Goal: Check status: Check status

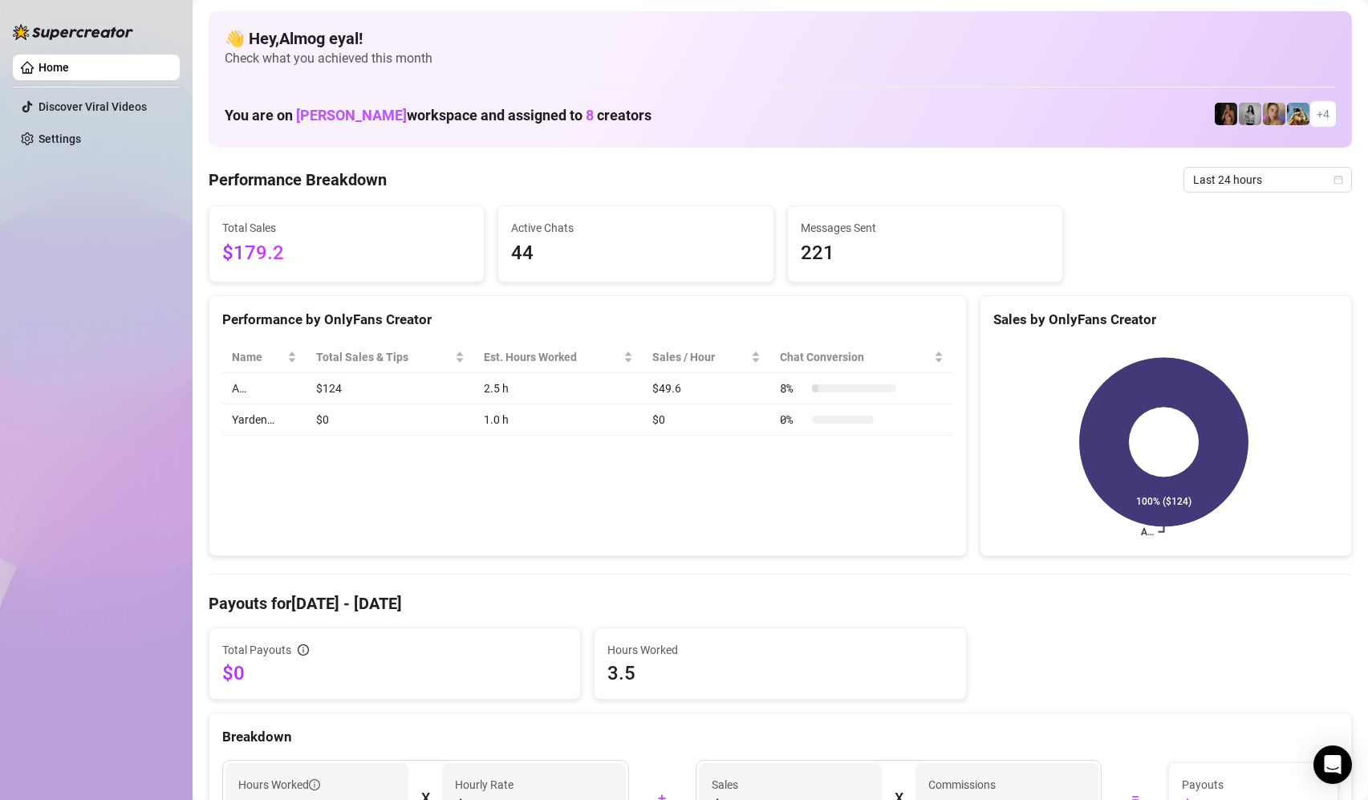
drag, startPoint x: 1071, startPoint y: 418, endPoint x: 1099, endPoint y: 426, distance: 30.0
click at [1076, 419] on icon "A… 100% ($124)" at bounding box center [1164, 442] width 341 height 201
click at [962, 507] on div "Performance by OnlyFans Creator Name Total Sales & Tips Est. Hours Worked Sales…" at bounding box center [587, 426] width 771 height 262
click at [1248, 181] on span "Last 24 hours" at bounding box center [1267, 180] width 149 height 24
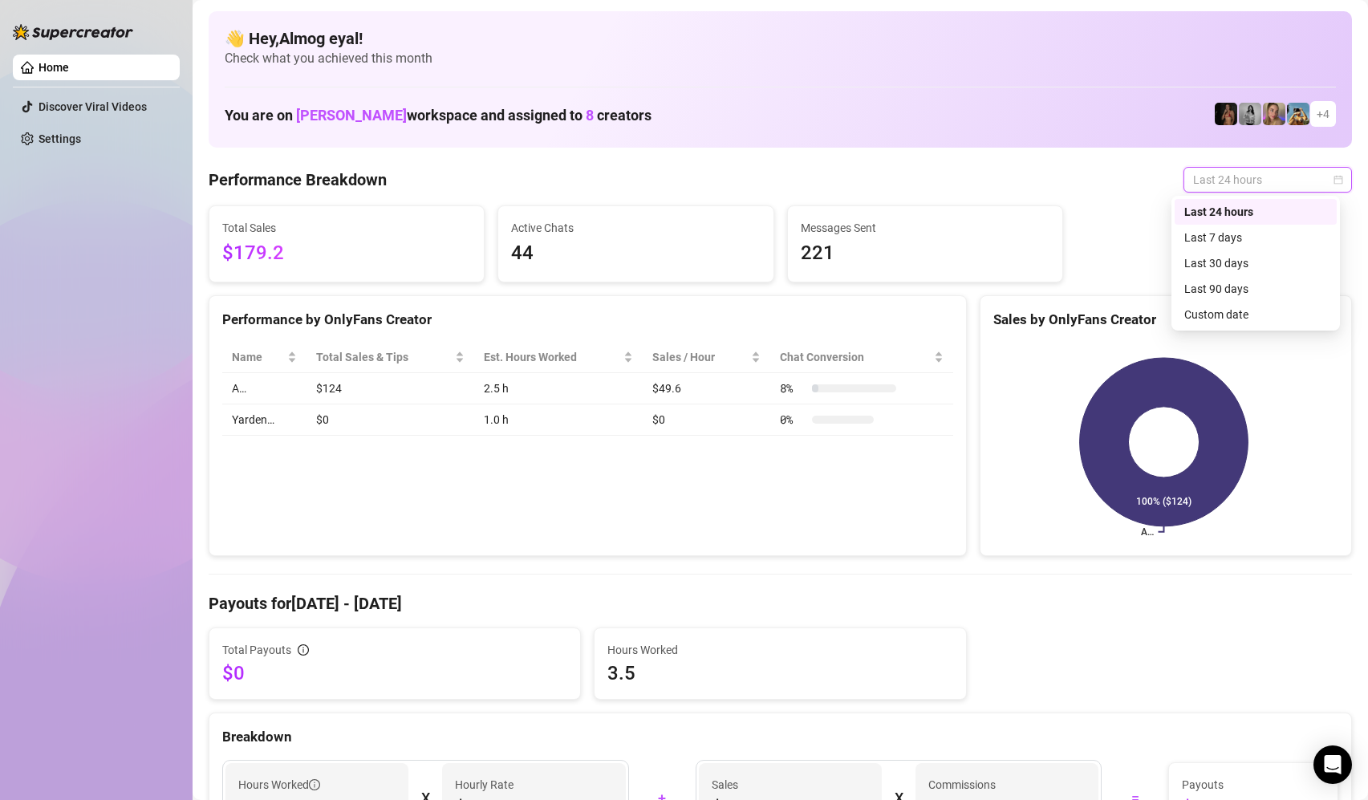
click at [1216, 217] on div "Last 24 hours" at bounding box center [1256, 212] width 143 height 18
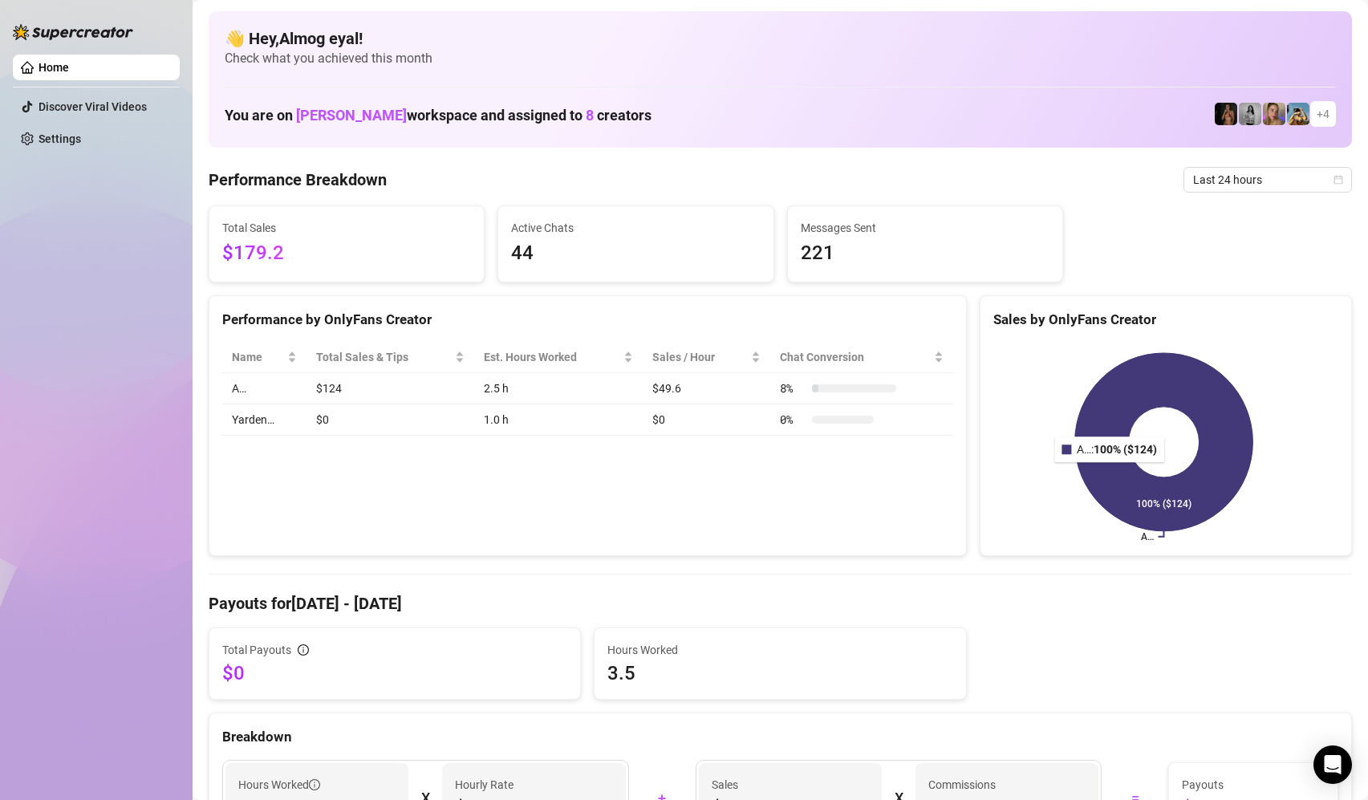
click at [1108, 474] on icon at bounding box center [1164, 442] width 178 height 178
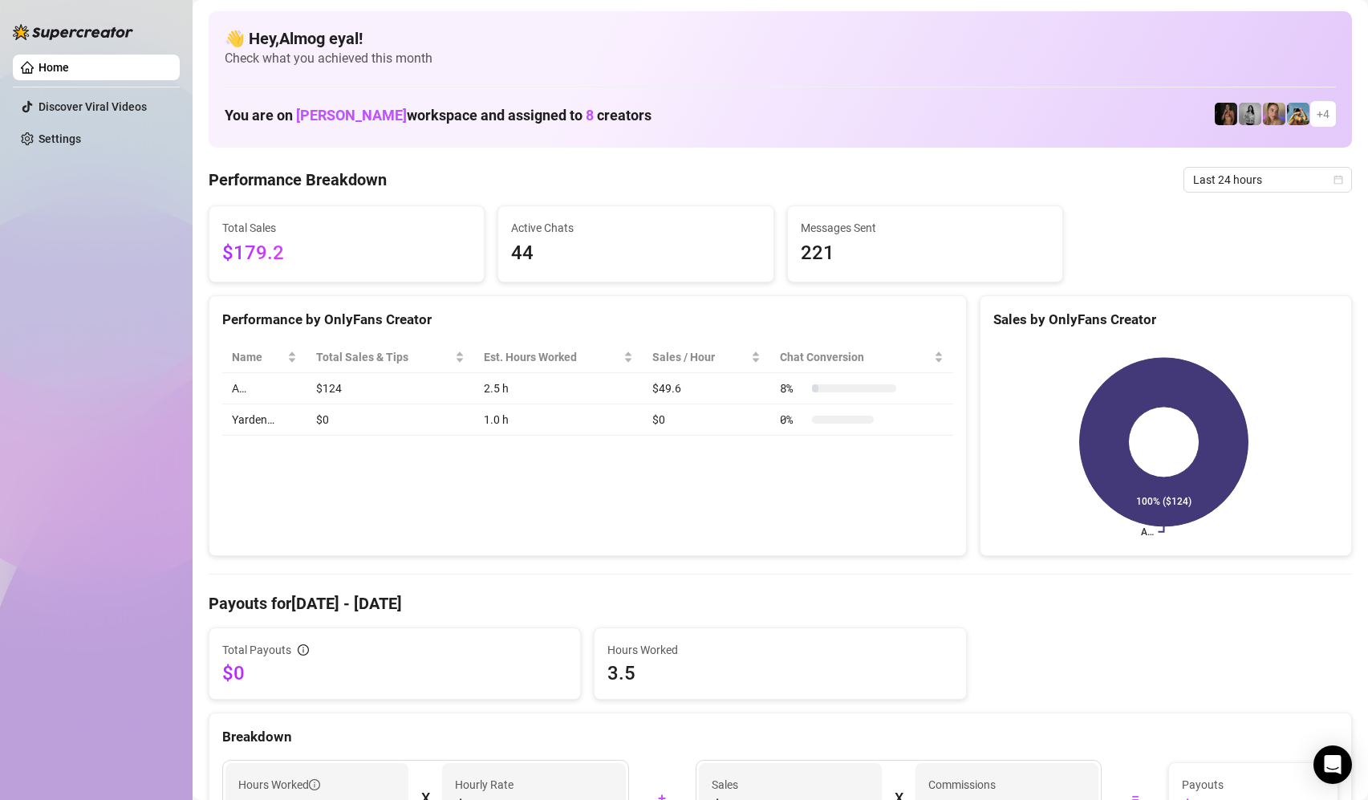
click at [701, 501] on div "Performance by OnlyFans Creator Name Total Sales & Tips Est. Hours Worked Sales…" at bounding box center [588, 426] width 758 height 262
click at [69, 64] on link "Home" at bounding box center [54, 67] width 30 height 13
click at [1103, 455] on icon at bounding box center [1163, 442] width 169 height 169
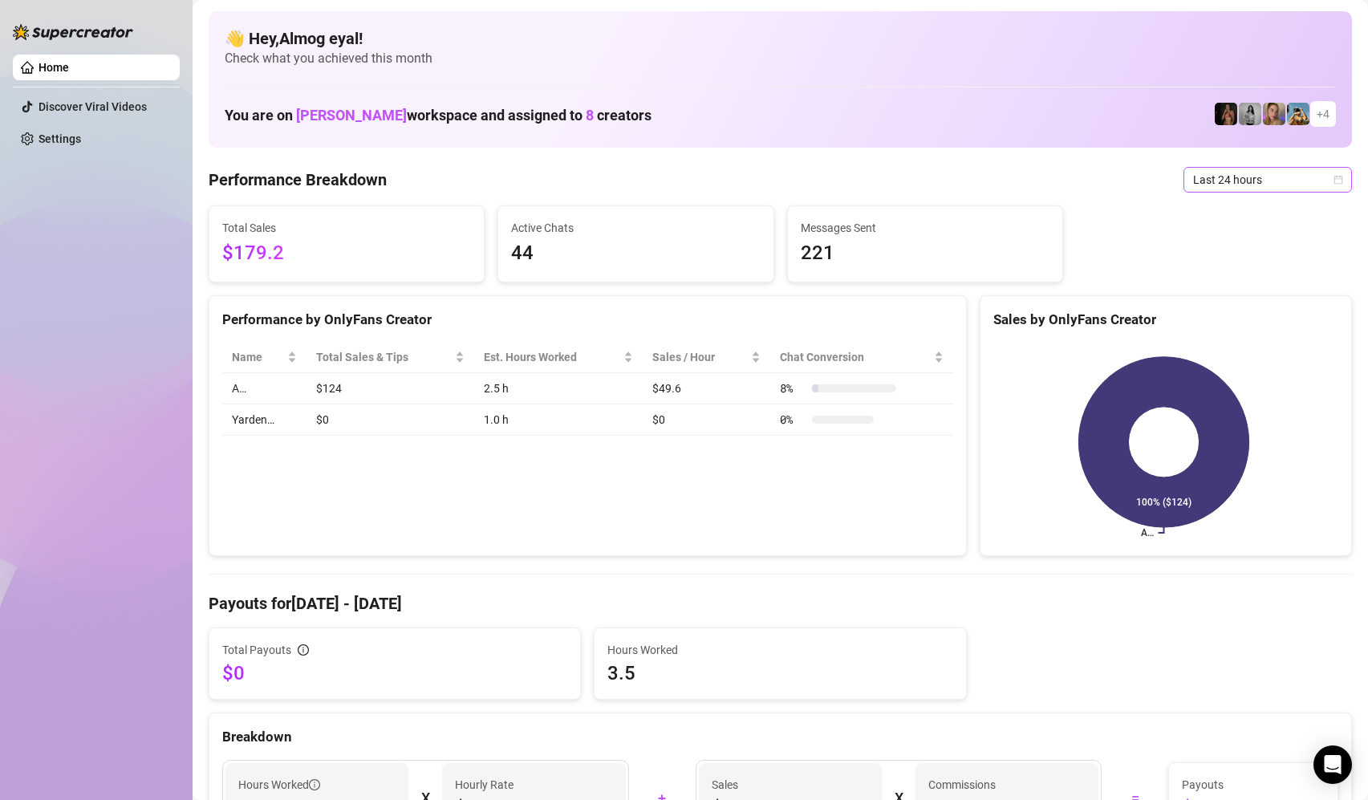
click at [1206, 183] on span "Last 24 hours" at bounding box center [1267, 180] width 149 height 24
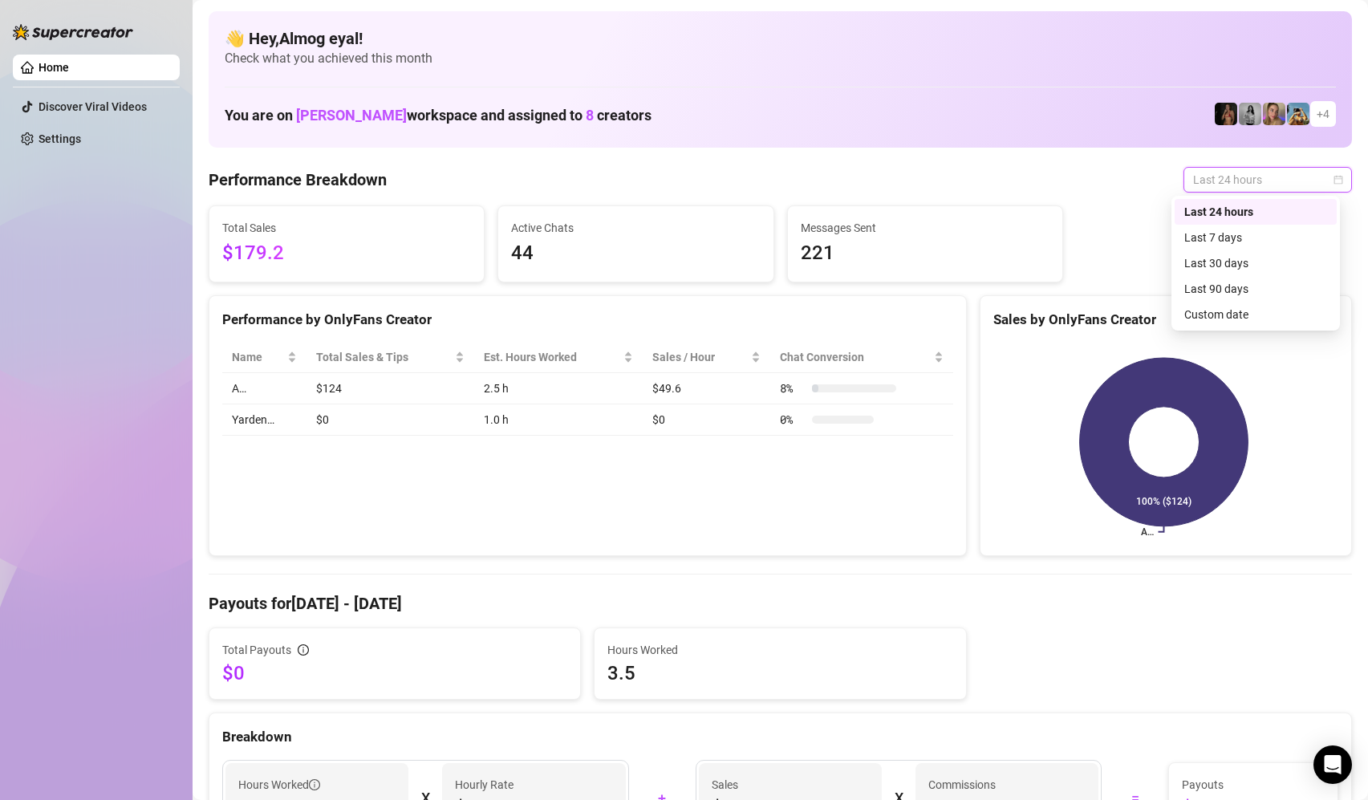
click at [1199, 217] on div "Last 24 hours" at bounding box center [1256, 212] width 143 height 18
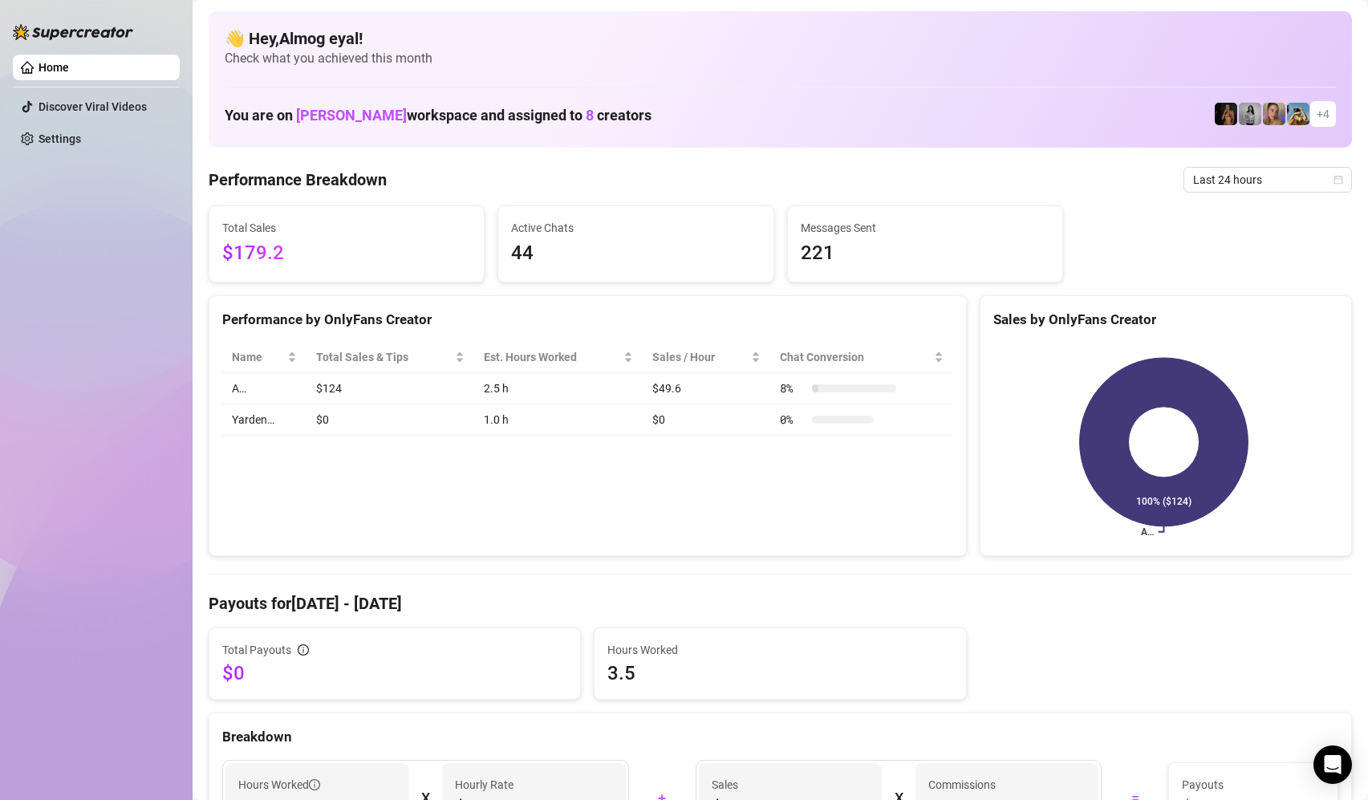
click at [644, 389] on td "$49.6" at bounding box center [707, 388] width 128 height 31
click at [766, 465] on div "Performance by OnlyFans Creator Name Total Sales & Tips Est. Hours Worked Sales…" at bounding box center [588, 426] width 758 height 262
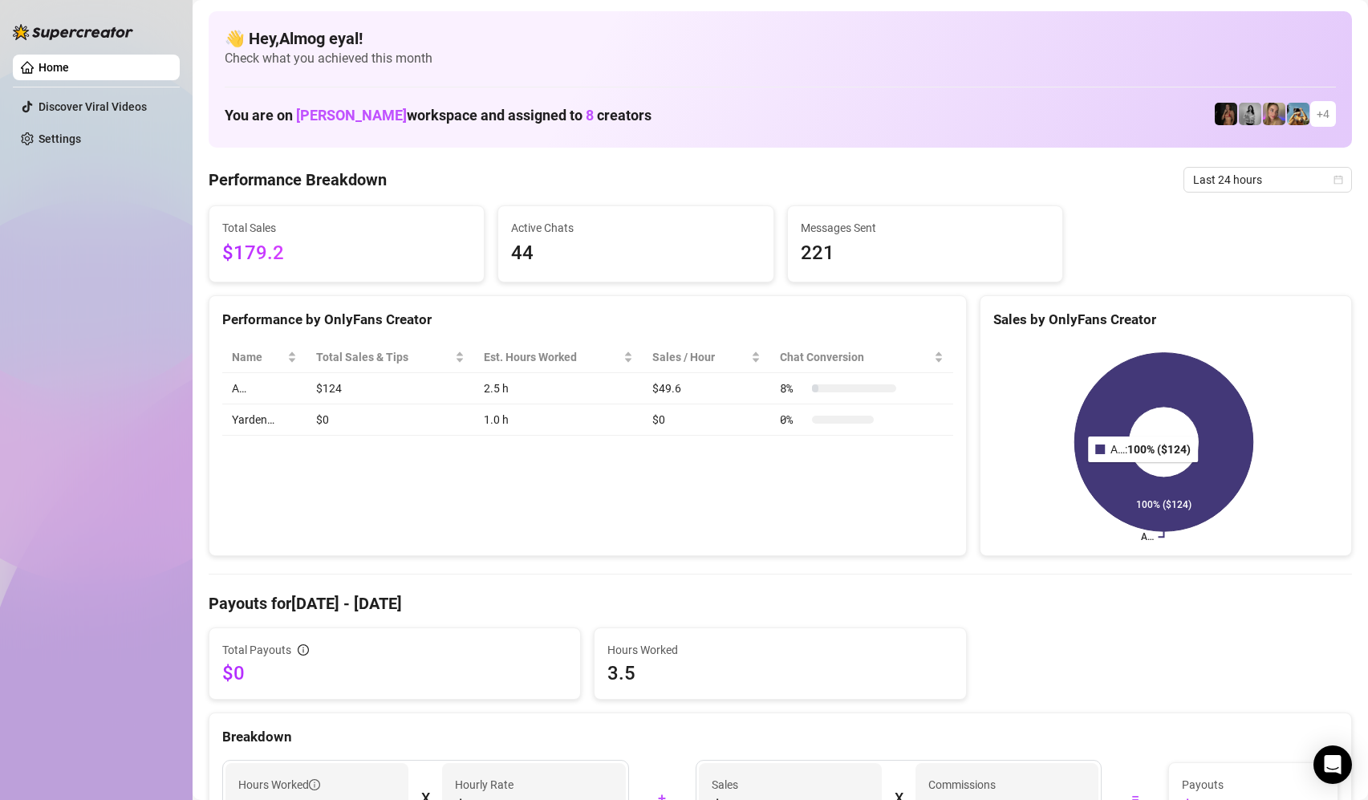
drag, startPoint x: 1135, startPoint y: 473, endPoint x: 1112, endPoint y: 478, distance: 23.8
click at [1132, 474] on icon at bounding box center [1164, 442] width 179 height 179
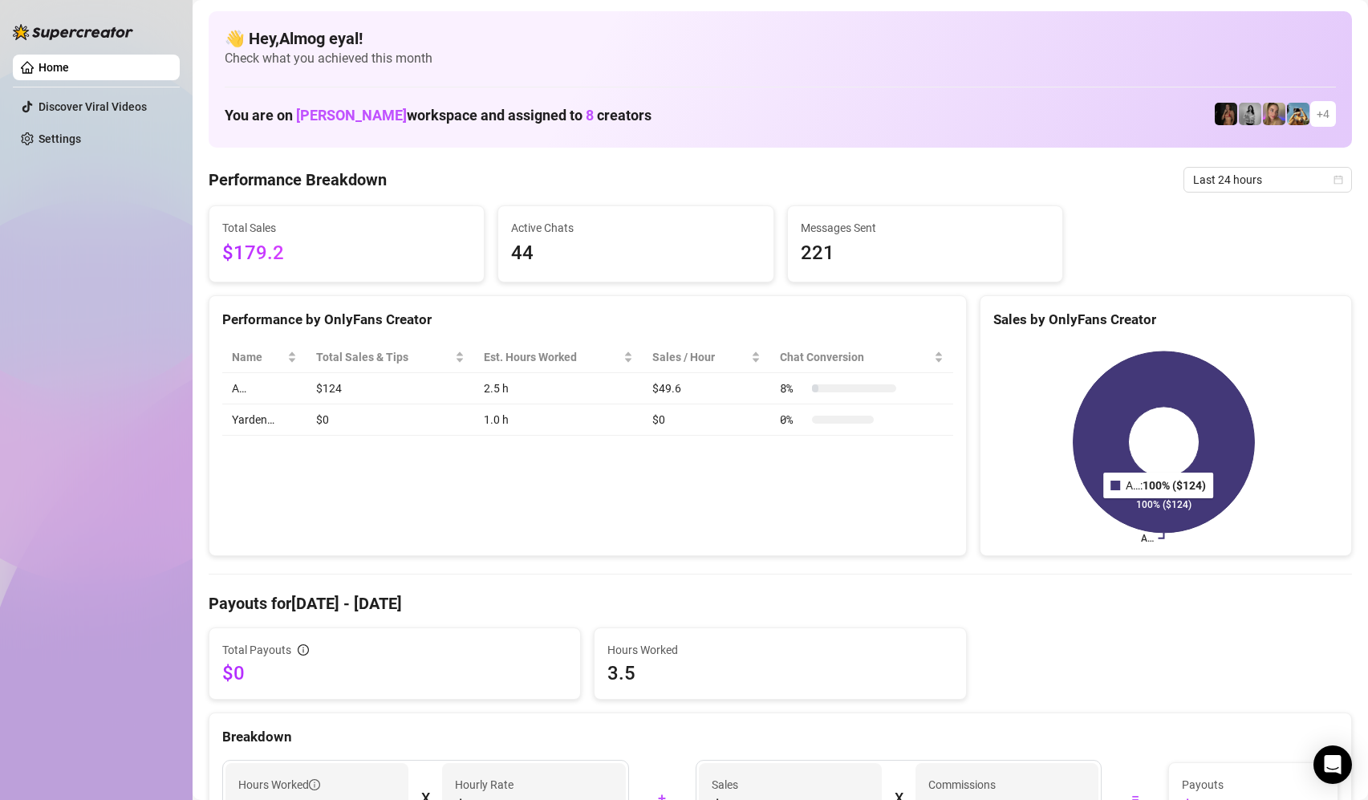
click at [1152, 510] on icon at bounding box center [1163, 442] width 181 height 181
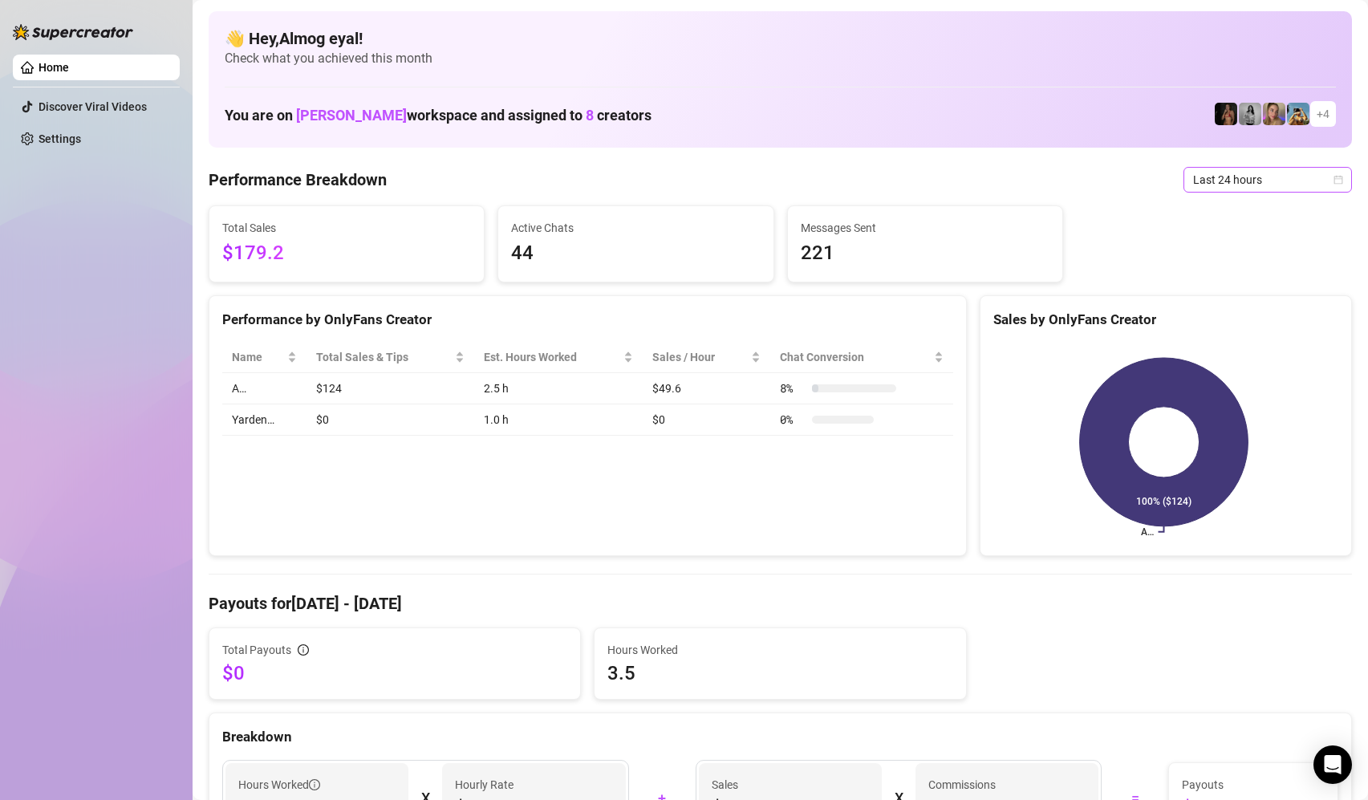
click at [1225, 181] on span "Last 24 hours" at bounding box center [1267, 180] width 149 height 24
click at [1221, 213] on div "Last 24 hours" at bounding box center [1256, 212] width 143 height 18
click at [260, 258] on span "$179.2" at bounding box center [346, 253] width 249 height 30
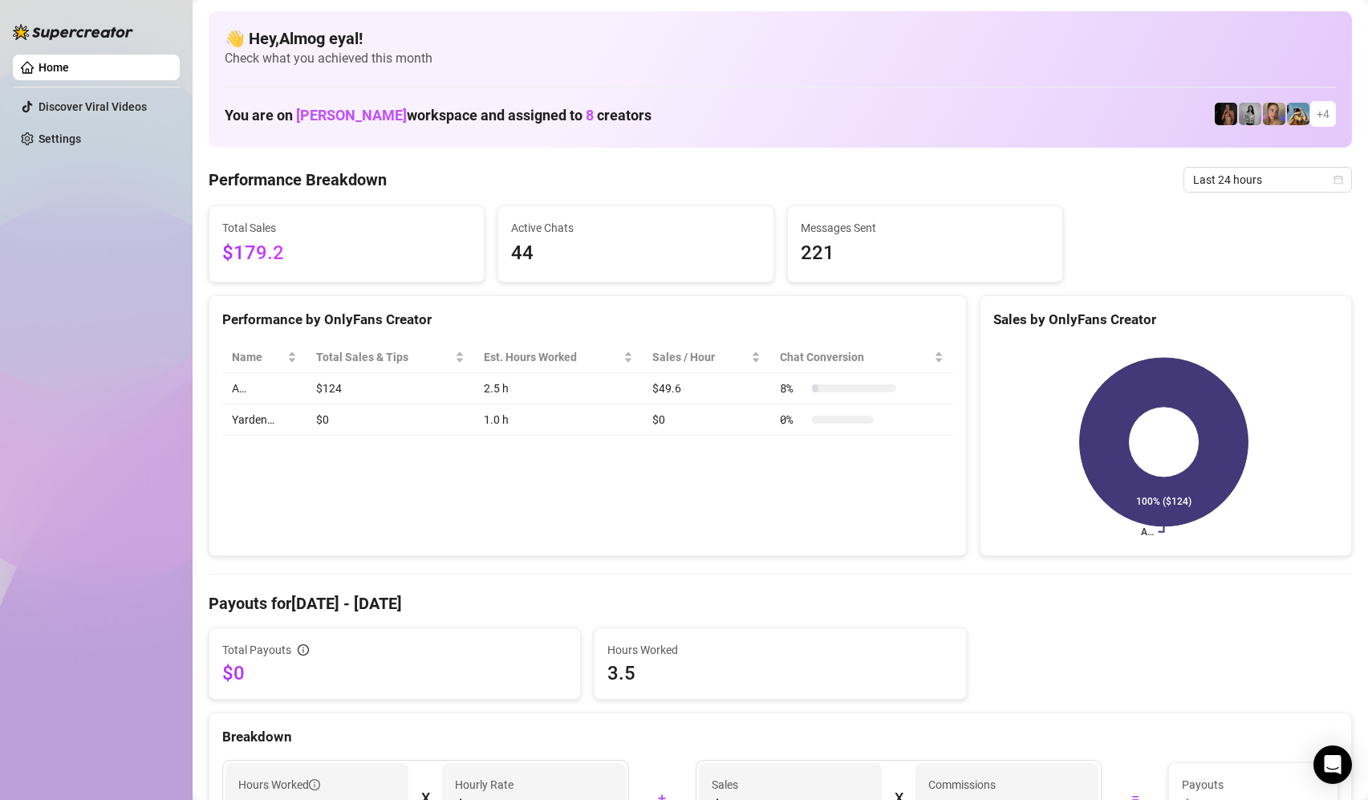
click at [367, 256] on span "$179.2" at bounding box center [346, 253] width 249 height 30
click at [437, 408] on td "$0" at bounding box center [391, 419] width 168 height 31
